Goal: Find contact information: Find contact information

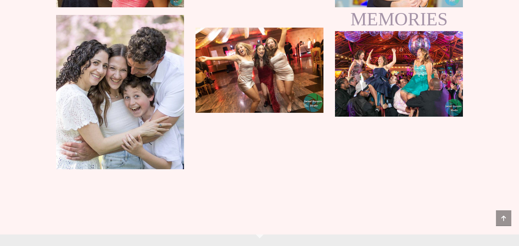
scroll to position [5973, 0]
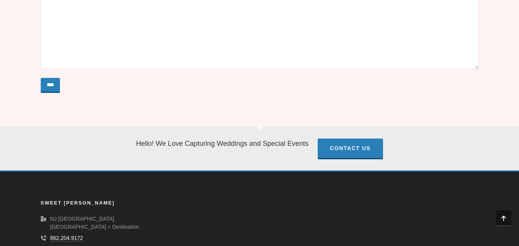
scroll to position [650, 0]
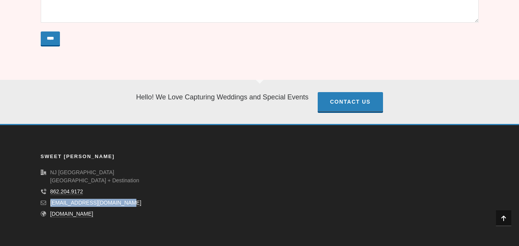
drag, startPoint x: 48, startPoint y: 199, endPoint x: 129, endPoint y: 205, distance: 81.2
click at [131, 205] on li "[EMAIL_ADDRESS][DOMAIN_NAME]" at bounding box center [106, 203] width 131 height 8
copy link "[EMAIL_ADDRESS][DOMAIN_NAME]"
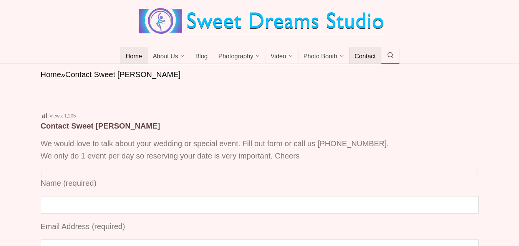
scroll to position [0, 0]
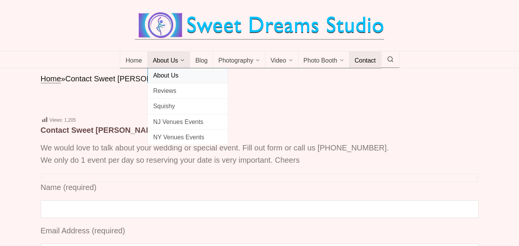
click at [172, 77] on span "About Us" at bounding box center [187, 75] width 69 height 10
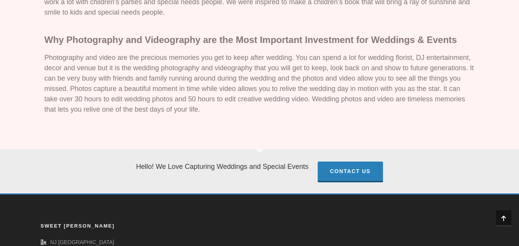
scroll to position [1080, 0]
